Goal: Information Seeking & Learning: Find specific fact

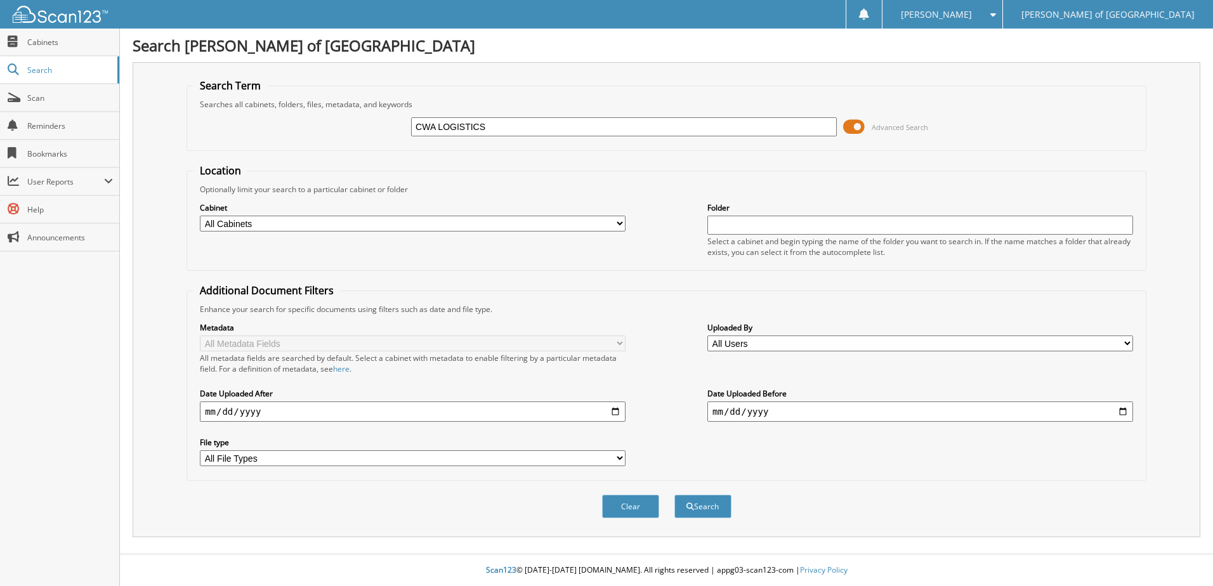
type input "CWA LOGISTICS"
click at [674, 495] on button "Search" at bounding box center [702, 506] width 57 height 23
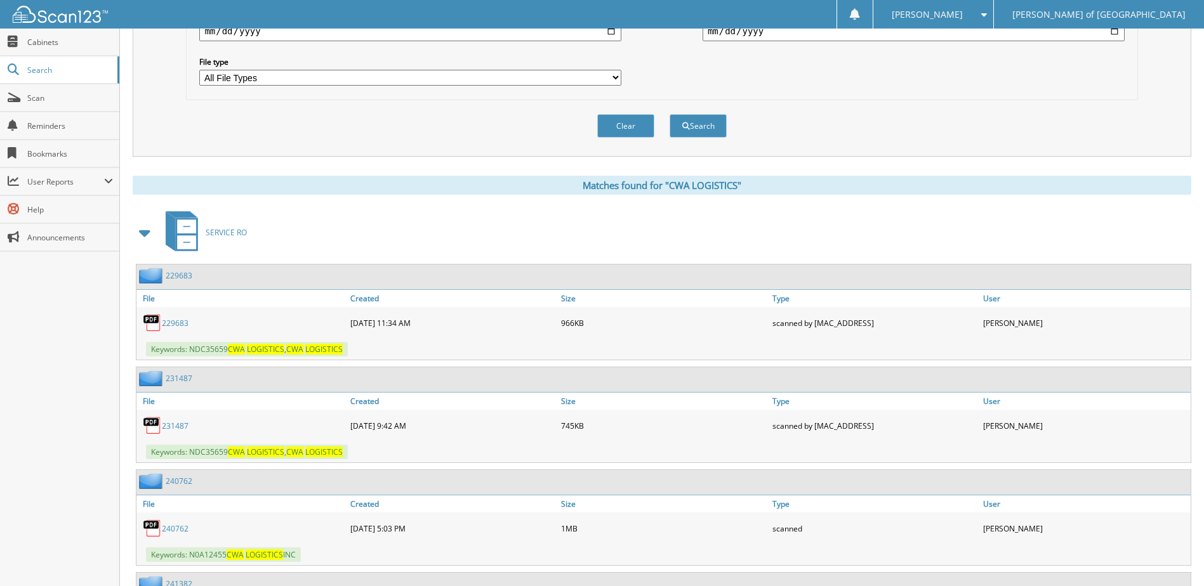
scroll to position [571, 0]
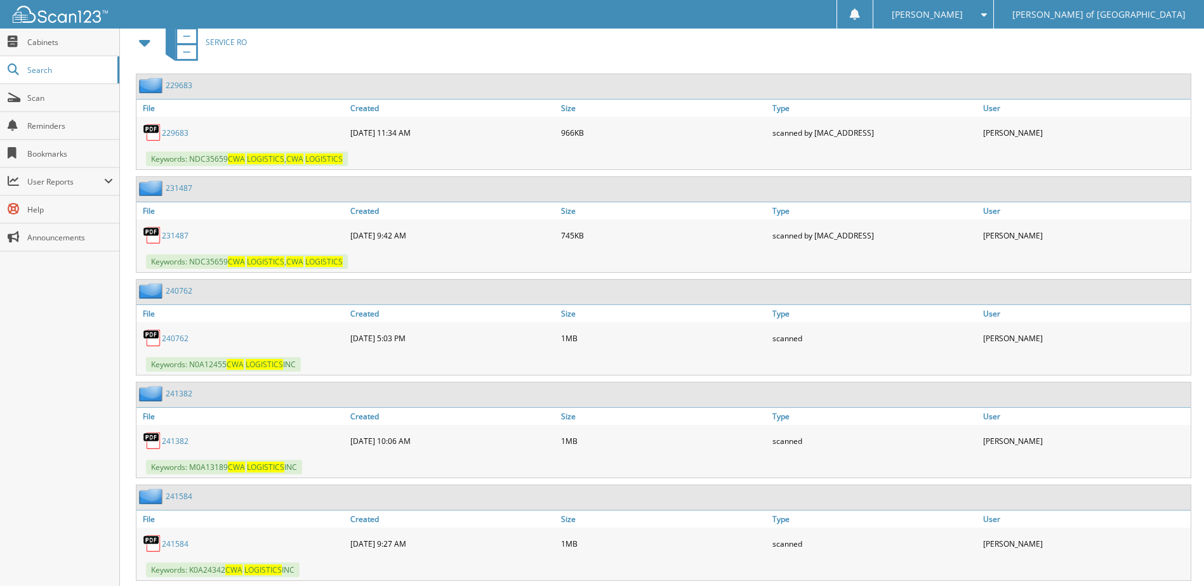
click at [176, 292] on link "240762" at bounding box center [179, 290] width 27 height 11
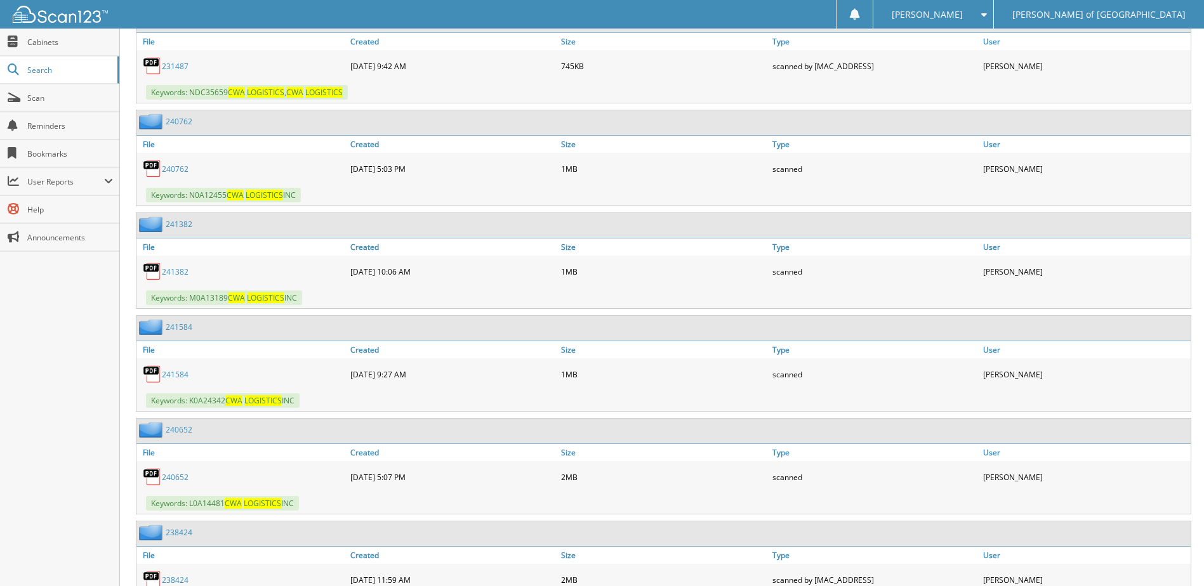
scroll to position [825, 0]
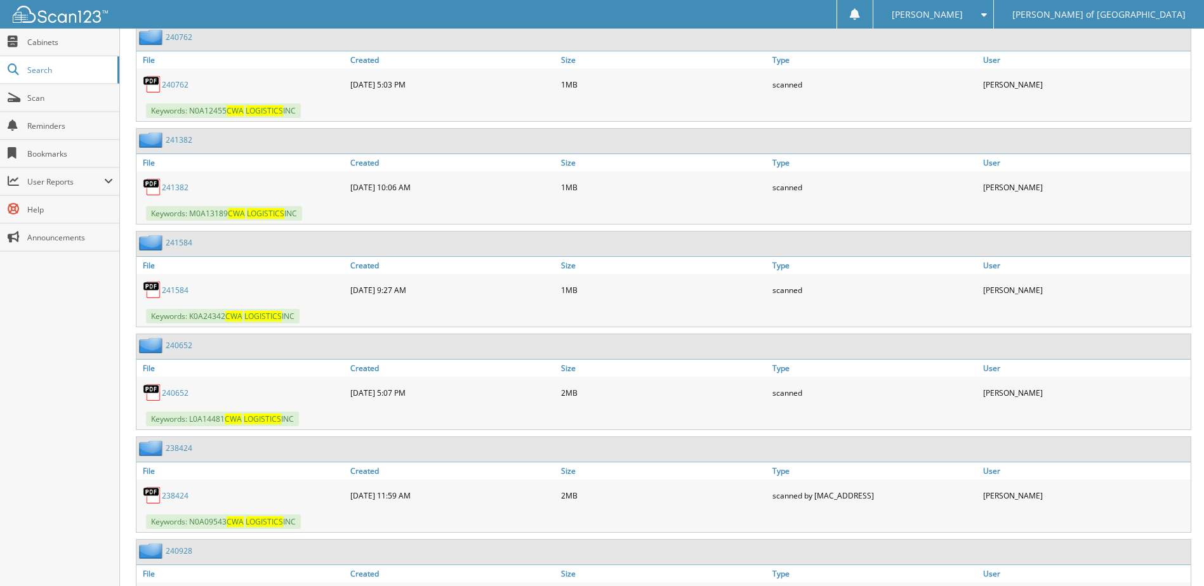
click at [183, 145] on link "241382" at bounding box center [179, 140] width 27 height 11
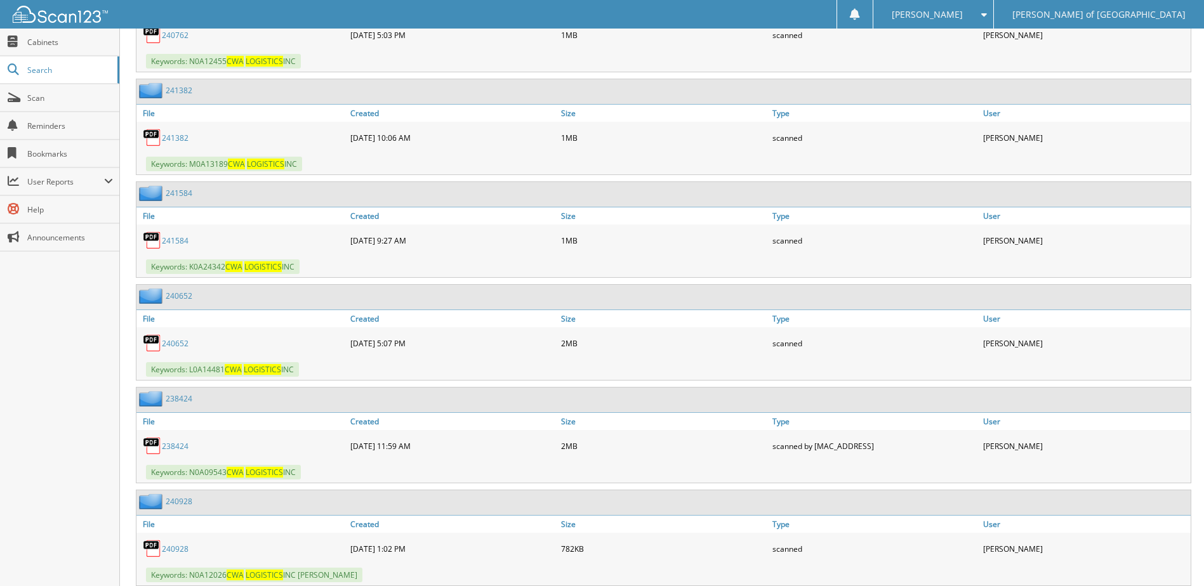
scroll to position [888, 0]
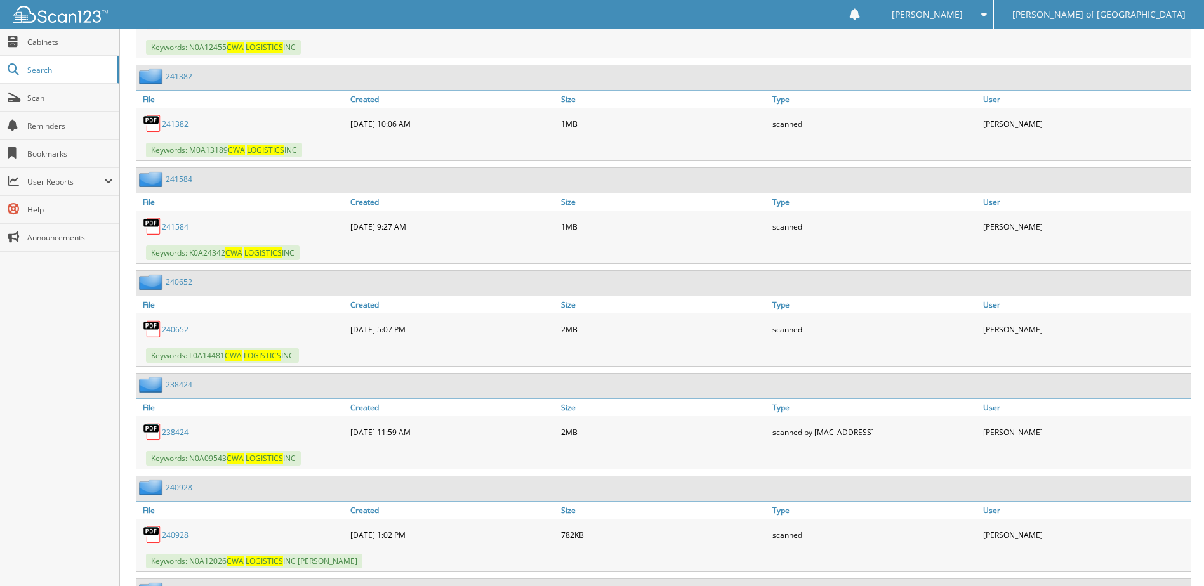
click at [185, 183] on link "241584" at bounding box center [179, 179] width 27 height 11
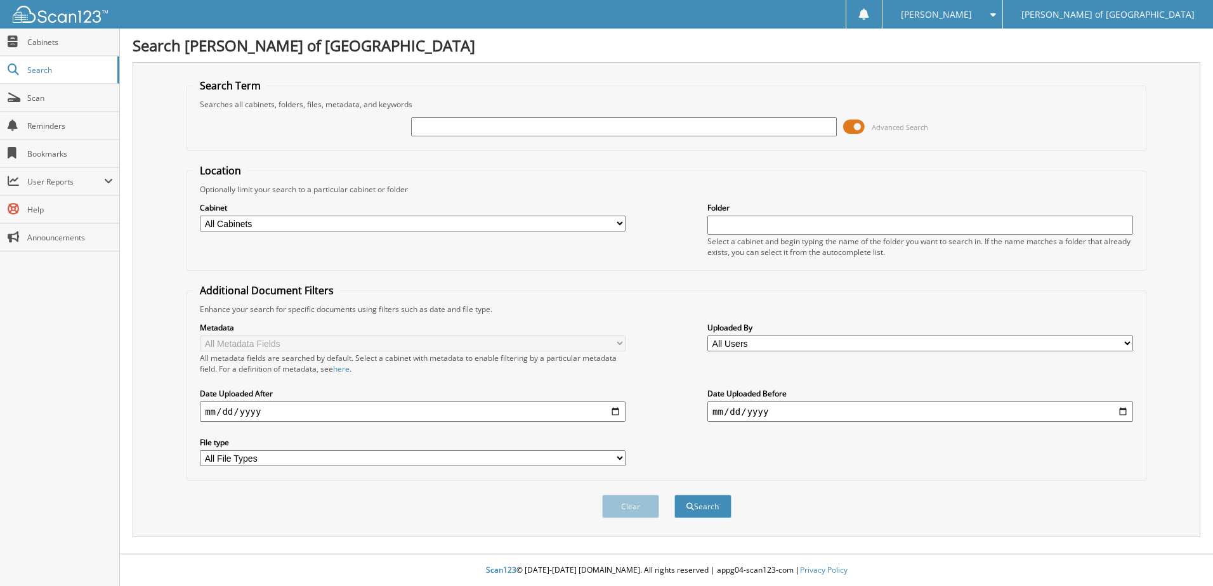
click at [515, 130] on input "text" at bounding box center [624, 126] width 426 height 19
type input "25078"
click at [674, 495] on button "Search" at bounding box center [702, 506] width 57 height 23
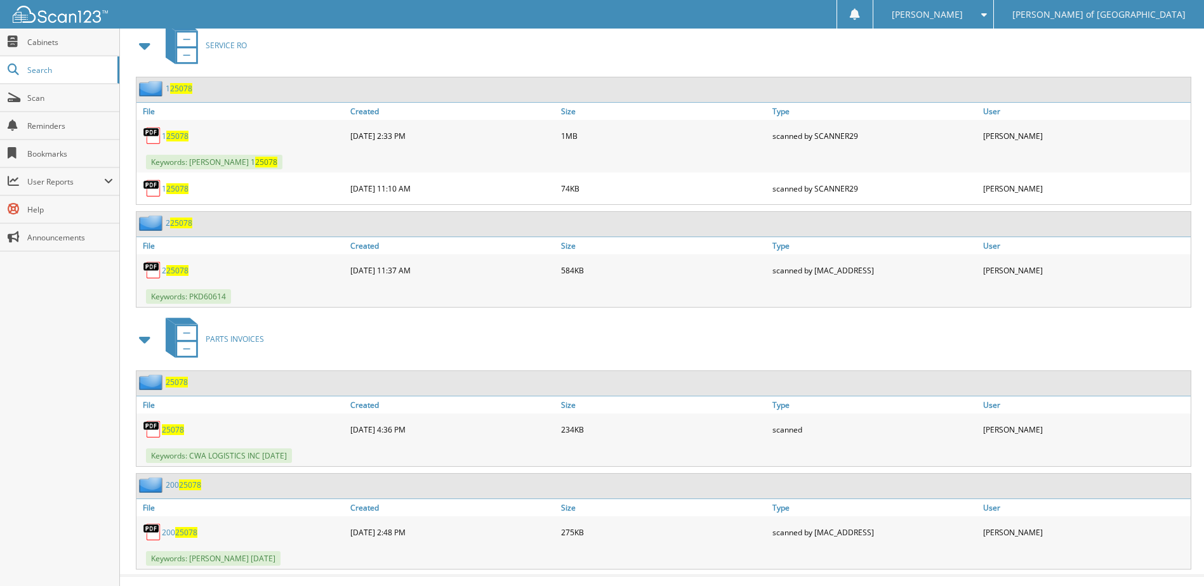
scroll to position [590, 0]
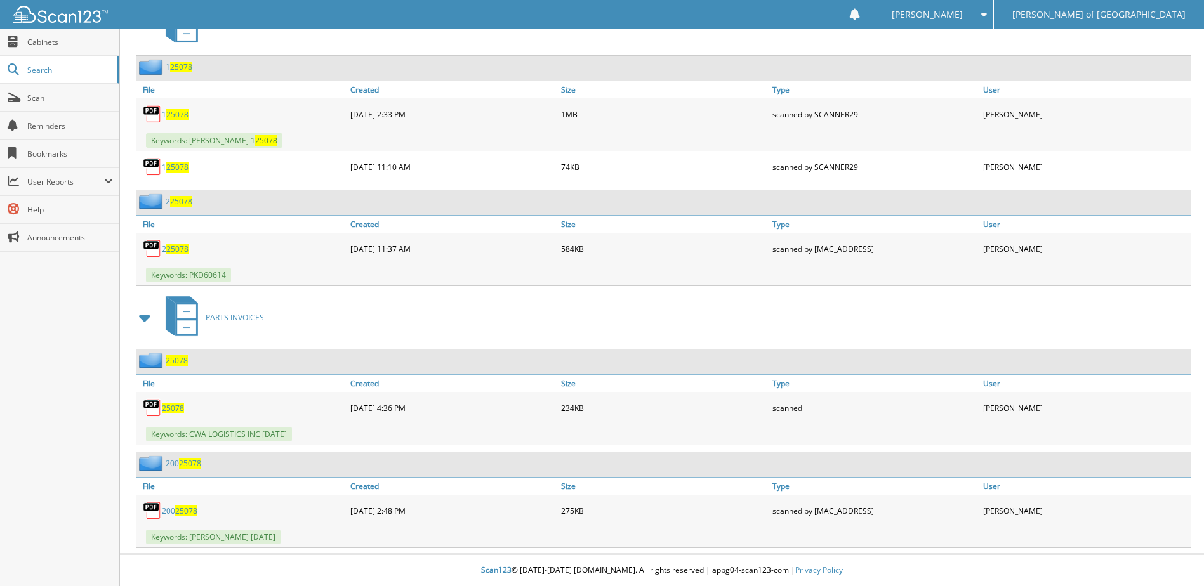
click at [178, 358] on span "25078" at bounding box center [177, 360] width 22 height 11
